Goal: Task Accomplishment & Management: Use online tool/utility

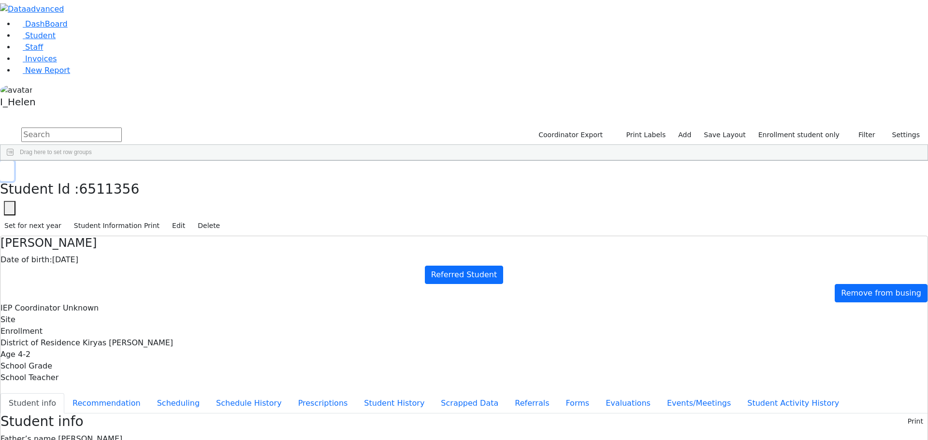
click at [4, 168] on use "button" at bounding box center [4, 168] width 0 height 0
click at [38, 75] on span "New Report" at bounding box center [47, 70] width 45 height 9
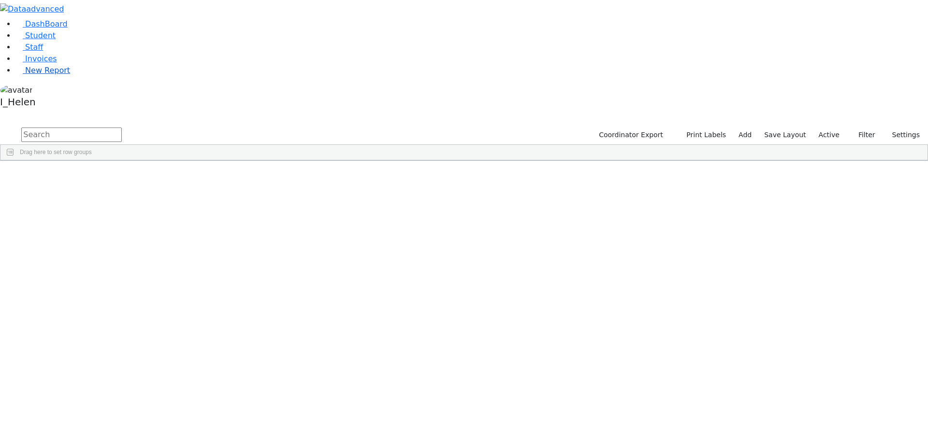
click at [36, 75] on span "New Report" at bounding box center [47, 70] width 45 height 9
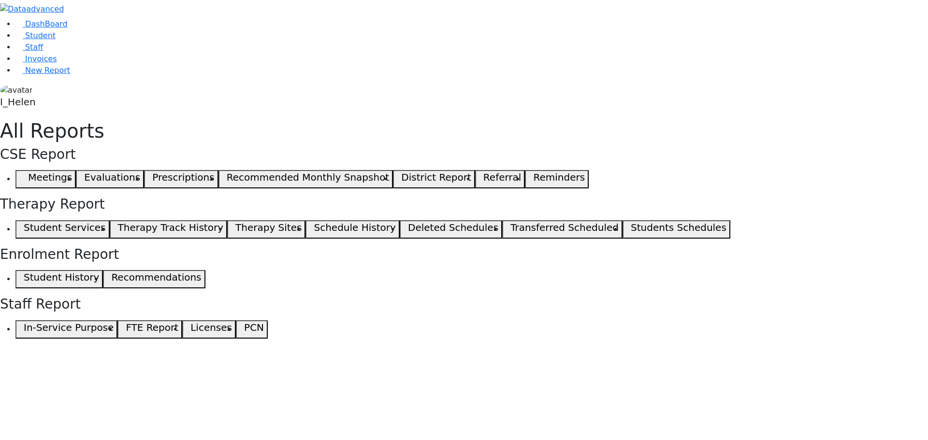
click at [24, 177] on icon "button" at bounding box center [21, 179] width 4 height 5
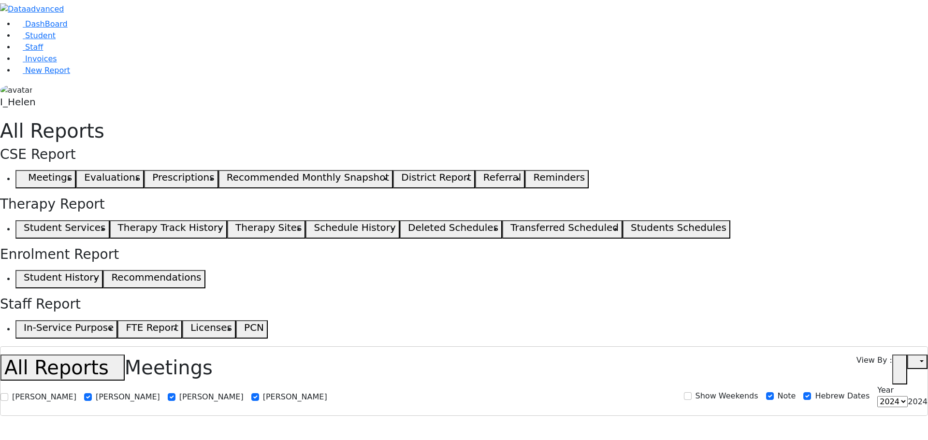
select select
